Goal: Find specific page/section: Find specific page/section

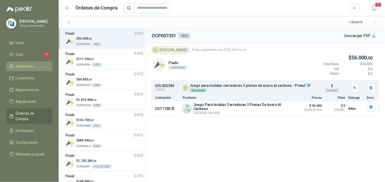
click at [21, 64] on span "Solicitudes" at bounding box center [25, 67] width 18 height 6
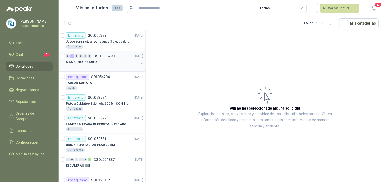
click at [113, 59] on div "MANGUERA DE AGUA" at bounding box center [102, 62] width 73 height 6
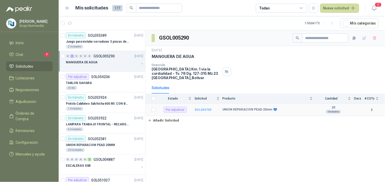
click at [198, 108] on b "SOL054709" at bounding box center [202, 110] width 17 height 4
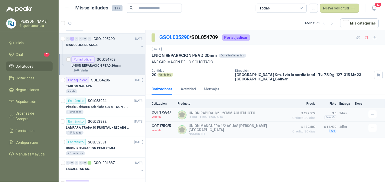
scroll to position [57, 0]
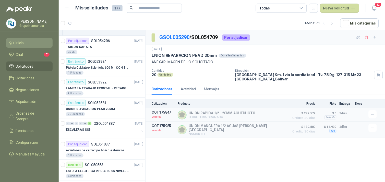
click at [24, 44] on span "Inicio" at bounding box center [20, 43] width 8 height 6
